Goal: Task Accomplishment & Management: Use online tool/utility

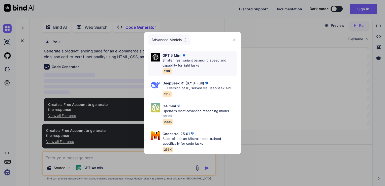
scroll to position [2, 0]
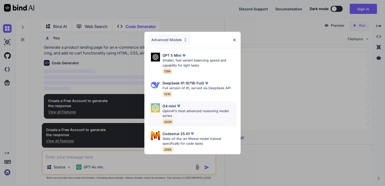
click at [191, 110] on p "OpenAI's most advanced reasoning model series" at bounding box center [200, 114] width 74 height 10
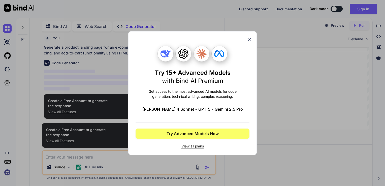
click at [246, 41] on div "Try 15+ Advanced Models with Bind AI Premium Get access to the most advanced AI…" at bounding box center [193, 93] width 114 height 123
click at [249, 39] on icon at bounding box center [249, 39] width 3 height 3
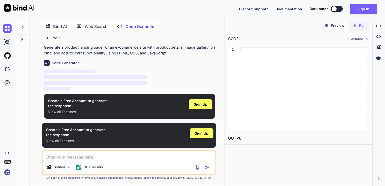
click at [69, 73] on span "‌" at bounding box center [69, 72] width 51 height 4
click at [51, 63] on div "Code Generator" at bounding box center [130, 63] width 172 height 6
click at [129, 27] on p "Code Generator" at bounding box center [141, 26] width 30 height 6
type textarea "x"
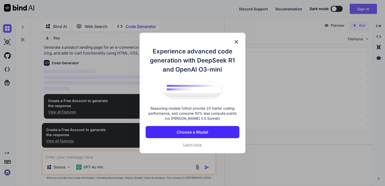
click at [234, 41] on img at bounding box center [236, 42] width 6 height 6
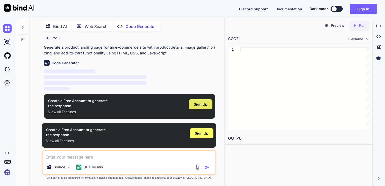
click at [199, 105] on span "Sign Up" at bounding box center [201, 104] width 14 height 5
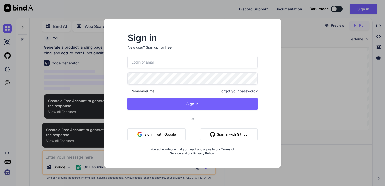
click at [143, 59] on input "email" at bounding box center [193, 62] width 130 height 12
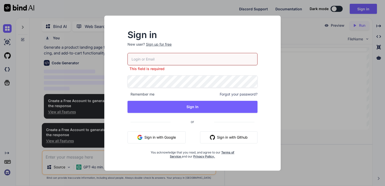
click at [154, 136] on button "Sign in with Google" at bounding box center [157, 137] width 58 height 12
click at [212, 62] on input "email" at bounding box center [193, 59] width 130 height 12
click at [161, 139] on button "Sign in with Google" at bounding box center [157, 137] width 58 height 12
